Goal: Task Accomplishment & Management: Manage account settings

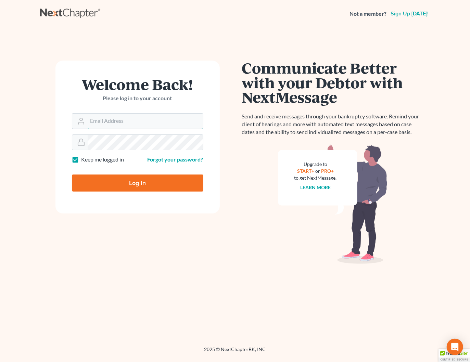
type input "shong@cobbcountylaw.com"
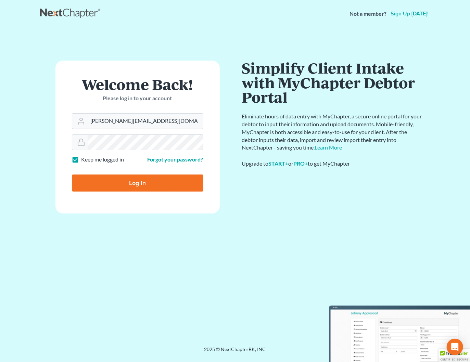
click at [122, 185] on input "Log In" at bounding box center [137, 183] width 131 height 17
type input "Thinking..."
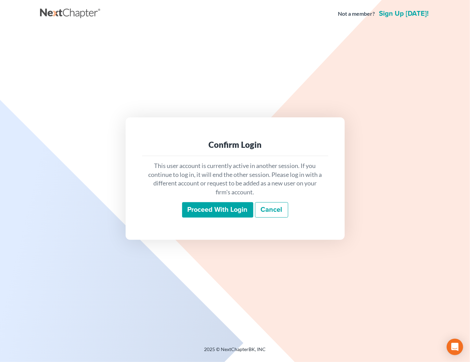
click at [219, 212] on input "Proceed with login" at bounding box center [217, 210] width 71 height 16
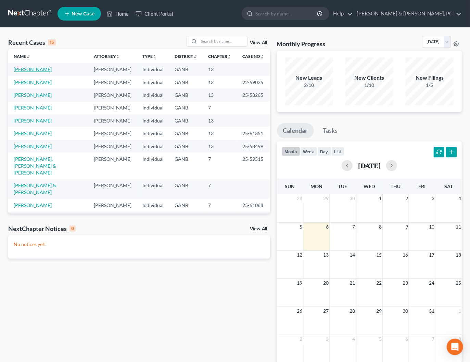
click at [29, 70] on link "Cato, Svetlana" at bounding box center [33, 69] width 38 height 6
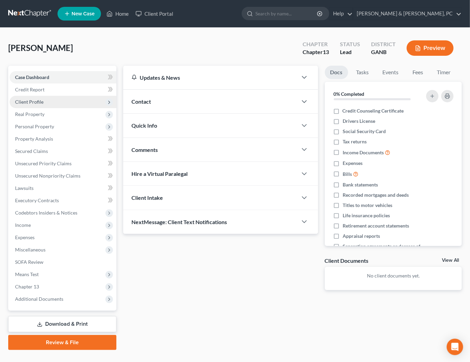
click at [38, 101] on span "Client Profile" at bounding box center [29, 102] width 28 height 6
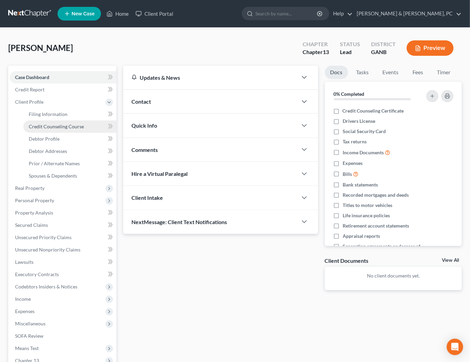
click at [46, 128] on span "Credit Counseling Course" at bounding box center [56, 127] width 55 height 6
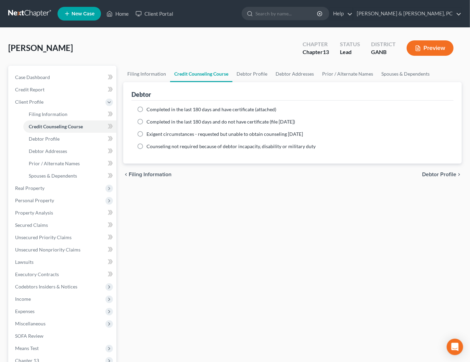
click at [178, 107] on span "Completed in the last 180 days and have certificate (attached)" at bounding box center [211, 109] width 130 height 6
click at [154, 107] on input "Completed in the last 180 days and have certificate (attached)" at bounding box center [151, 108] width 4 height 4
radio input "true"
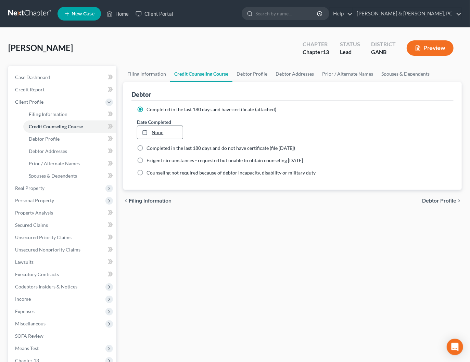
click at [159, 133] on link "None" at bounding box center [160, 132] width 46 height 13
type input "10/6/2025"
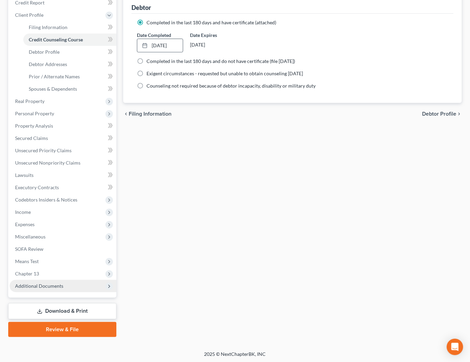
click at [62, 286] on span "Additional Documents" at bounding box center [63, 286] width 107 height 12
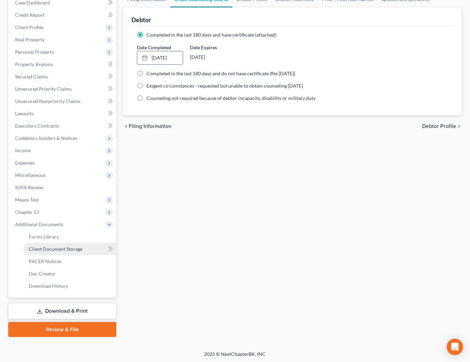
click at [53, 251] on span "Client Document Storage" at bounding box center [56, 249] width 54 height 6
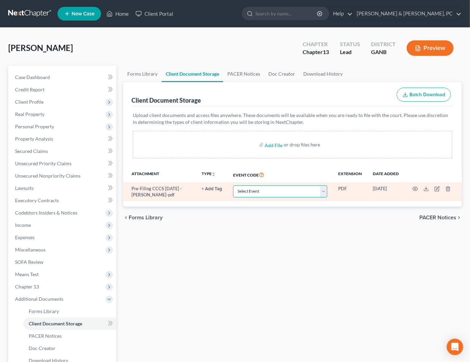
click at [268, 191] on select "Select Event 01 - Chapter 13 Plan - Initial Plan 02-Application to Pay Filing F…" at bounding box center [280, 191] width 94 height 12
select select "5"
click at [234, 185] on select "Select Event 01 - Chapter 13 Plan - Initial Plan 02-Application to Pay Filing F…" at bounding box center [280, 191] width 94 height 12
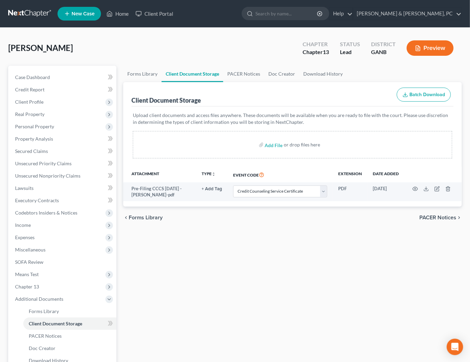
click at [283, 52] on div "Cato, Svetlana Upgraded Chapter Chapter 13 Status Lead District GANB Preview" at bounding box center [234, 51] width 453 height 30
drag, startPoint x: 47, startPoint y: 77, endPoint x: 66, endPoint y: 2, distance: 77.3
click at [47, 77] on span "Case Dashboard" at bounding box center [32, 77] width 35 height 6
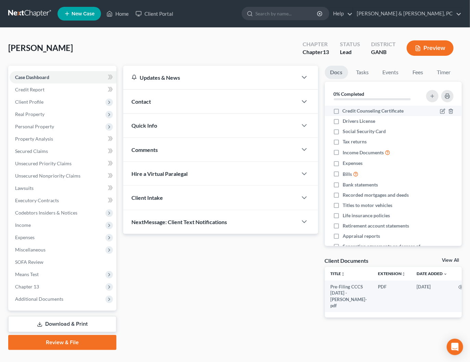
click at [343, 111] on label "Credit Counseling Certificate" at bounding box center [373, 110] width 61 height 7
click at [345, 111] on input "Credit Counseling Certificate" at bounding box center [347, 109] width 4 height 4
checkbox input "true"
click at [343, 122] on label "Drivers License" at bounding box center [359, 121] width 33 height 7
click at [345, 122] on input "Drivers License" at bounding box center [347, 120] width 4 height 4
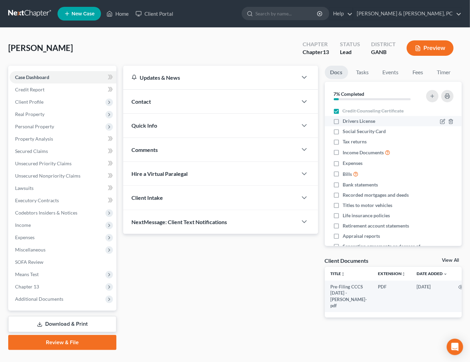
checkbox input "true"
click at [343, 134] on label "Social Security Card" at bounding box center [364, 131] width 43 height 7
click at [345, 132] on input "Social Security Card" at bounding box center [347, 130] width 4 height 4
checkbox input "true"
click at [69, 303] on span "Additional Documents" at bounding box center [63, 299] width 107 height 12
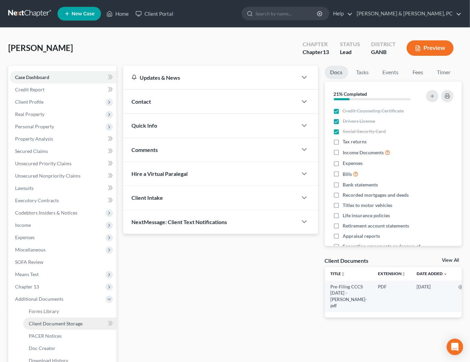
click at [86, 322] on link "Client Document Storage" at bounding box center [69, 324] width 93 height 12
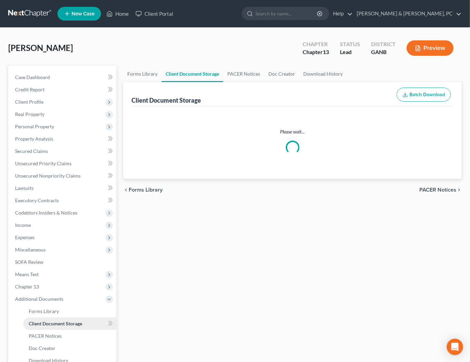
select select "5"
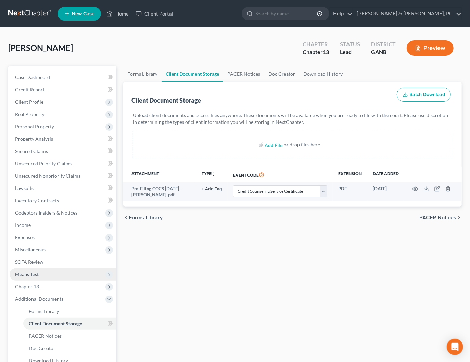
click at [44, 275] on span "Means Test" at bounding box center [63, 274] width 107 height 12
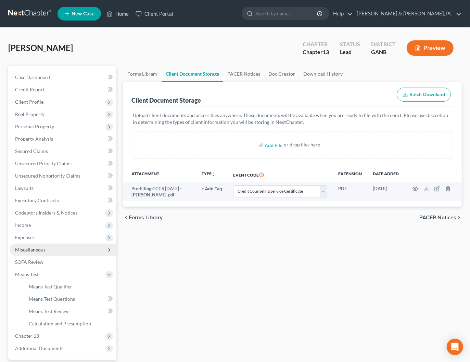
click at [39, 250] on span "Miscellaneous" at bounding box center [30, 250] width 30 height 6
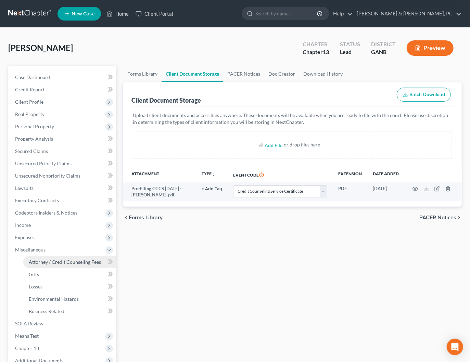
click at [42, 262] on span "Attorney / Credit Counseling Fees" at bounding box center [65, 262] width 72 height 6
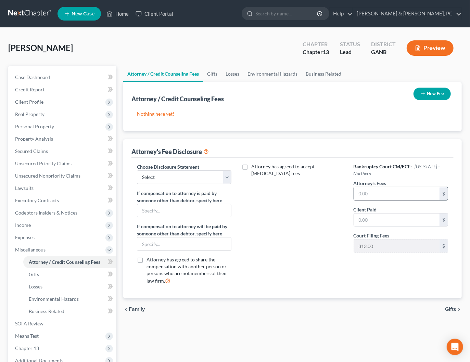
click at [399, 194] on input "text" at bounding box center [397, 193] width 86 height 13
type input "5"
type input "5,500"
type input "619"
click at [171, 177] on select "Select DISCLOSURE OF COMPENSATION OF ATTORNEY FOR DEBTOR" at bounding box center [184, 177] width 94 height 14
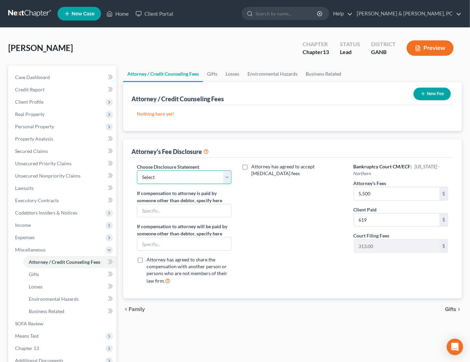
select select "0"
click at [137, 170] on select "Select DISCLOSURE OF COMPENSATION OF ATTORNEY FOR DEBTOR" at bounding box center [184, 177] width 94 height 14
click at [431, 94] on button "New Fee" at bounding box center [431, 94] width 37 height 13
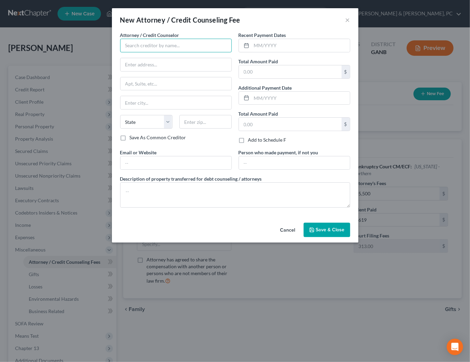
click at [162, 47] on input "text" at bounding box center [176, 46] width 112 height 14
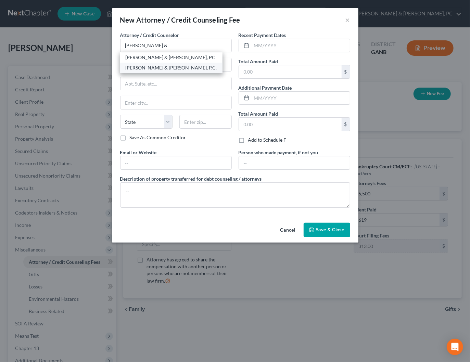
click at [158, 65] on div "Blevins & Hong, P.C." at bounding box center [171, 67] width 91 height 7
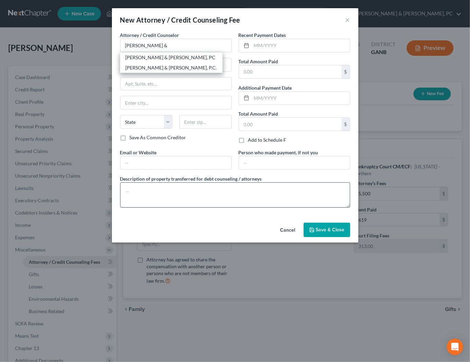
type input "Blevins & Hong, P.C."
type input "191 Roswell Street"
type input "Marietta"
select select "10"
type input "30060"
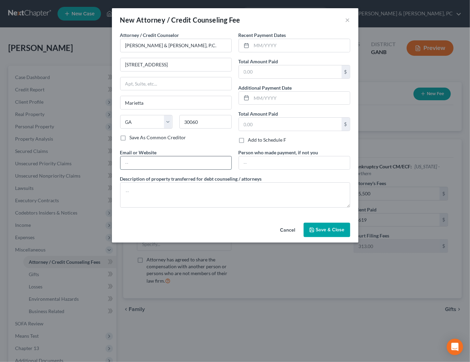
click at [181, 163] on input "text" at bounding box center [175, 162] width 111 height 13
type input "bk@cobbcountylaw.com"
click at [279, 49] on input "text" at bounding box center [301, 45] width 98 height 13
type input "10/06/2025"
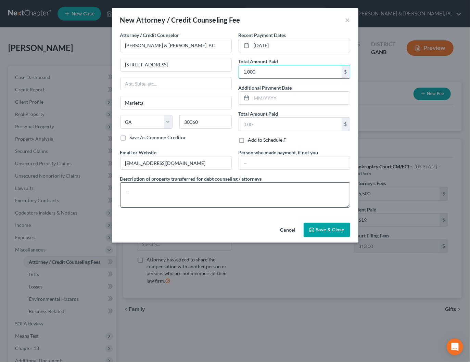
type input "1,000"
click at [196, 200] on textarea at bounding box center [235, 194] width 230 height 25
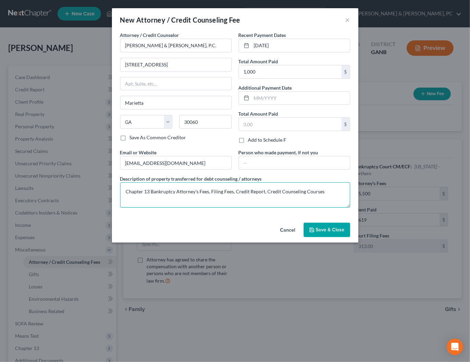
type textarea "Chapter 13 Bankruptcy Attorney's Fees, Filing Fees, Credit Report, Credit Couns…"
click at [322, 230] on span "Save & Close" at bounding box center [330, 230] width 29 height 6
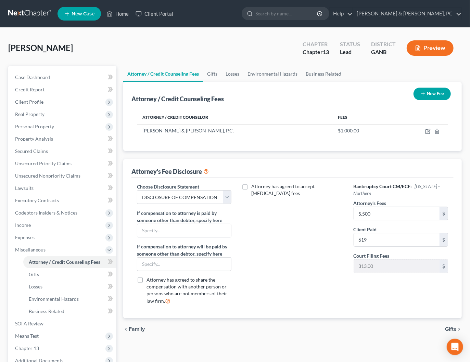
click at [298, 252] on div "Attorney has agreed to accept retainer fees" at bounding box center [292, 246] width 108 height 127
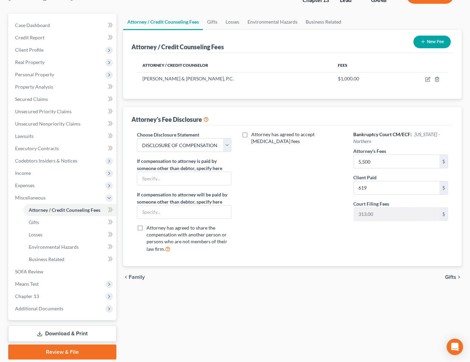
scroll to position [75, 0]
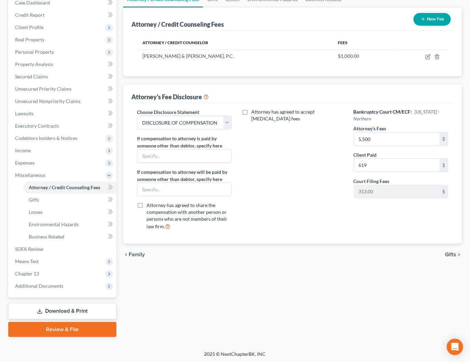
click at [212, 246] on div "chevron_left Family Gifts chevron_right" at bounding box center [292, 255] width 338 height 22
click at [243, 290] on div "Attorney / Credit Counseling Fees Gifts Losses Environmental Hazards Business R…" at bounding box center [292, 164] width 345 height 346
click at [281, 200] on div "Attorney has agreed to accept retainer fees" at bounding box center [292, 171] width 108 height 127
click at [53, 285] on span "Additional Documents" at bounding box center [39, 286] width 48 height 6
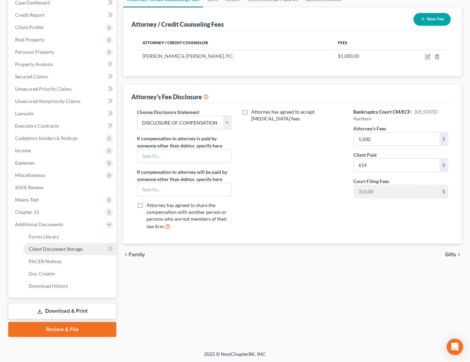
click at [63, 247] on span "Client Document Storage" at bounding box center [56, 249] width 54 height 6
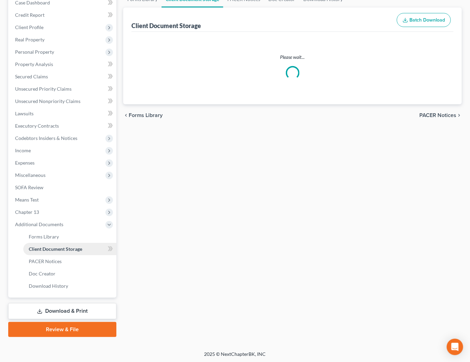
scroll to position [23, 0]
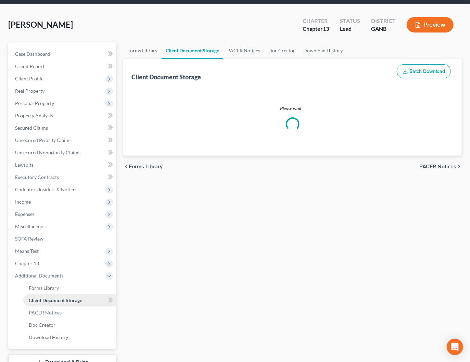
select select "5"
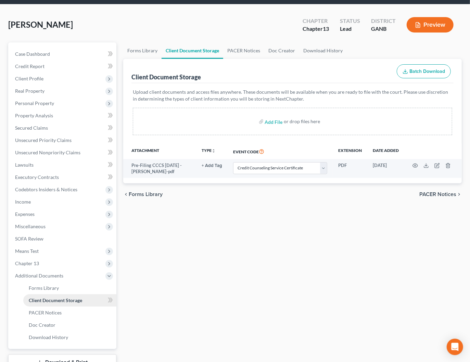
scroll to position [0, 0]
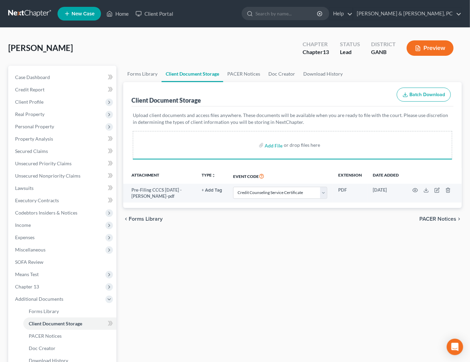
select select "5"
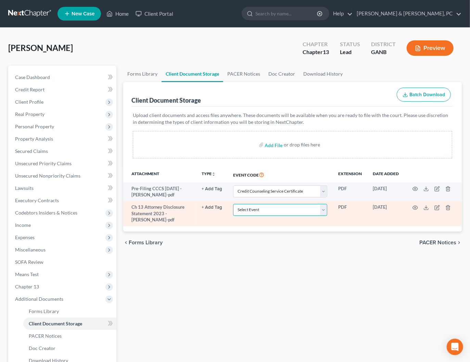
click at [287, 204] on select "Select Event 01 - Chapter 13 Plan - Initial Plan 02-Application to Pay Filing F…" at bounding box center [280, 210] width 94 height 12
select select "12"
click at [234, 204] on select "Select Event 01 - Chapter 13 Plan - Initial Plan 02-Application to Pay Filing F…" at bounding box center [280, 210] width 94 height 12
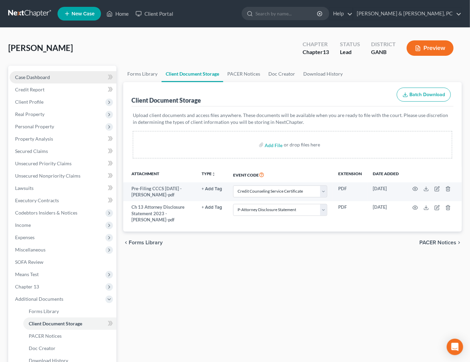
click at [65, 78] on link "Case Dashboard" at bounding box center [63, 77] width 107 height 12
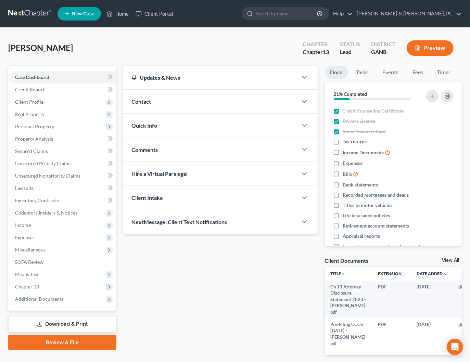
click at [240, 37] on div "Cato, Svetlana Upgraded Chapter Chapter 13 Status Lead District GANB Preview" at bounding box center [234, 51] width 453 height 30
click at [432, 15] on link "Blevins & Hong, PC" at bounding box center [407, 14] width 108 height 12
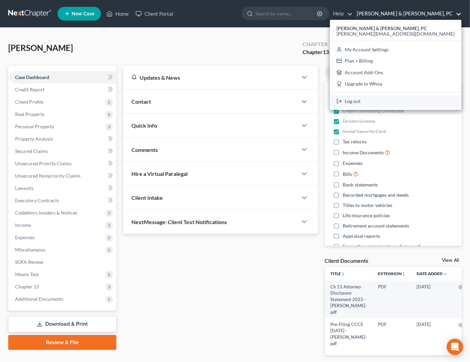
click at [423, 101] on link "Log out" at bounding box center [395, 101] width 131 height 12
